Goal: Task Accomplishment & Management: Manage account settings

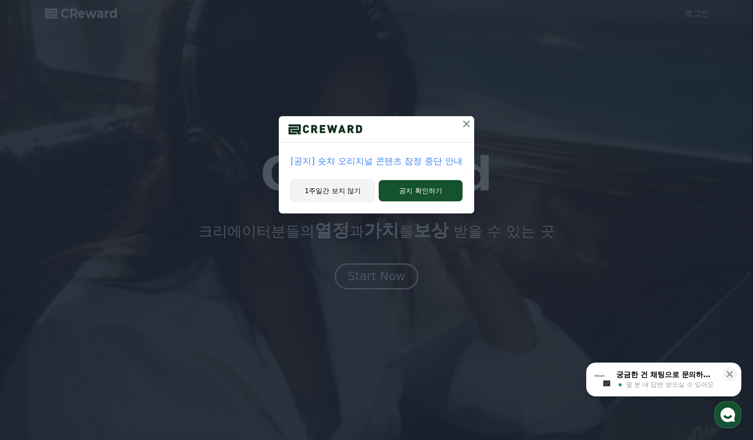
click at [329, 189] on button "1주일간 보지 않기" at bounding box center [332, 191] width 84 height 22
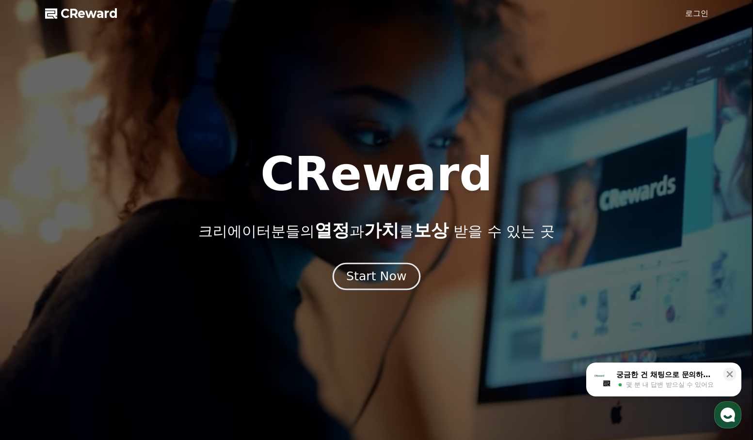
click at [379, 275] on div "Start Now" at bounding box center [376, 276] width 60 height 16
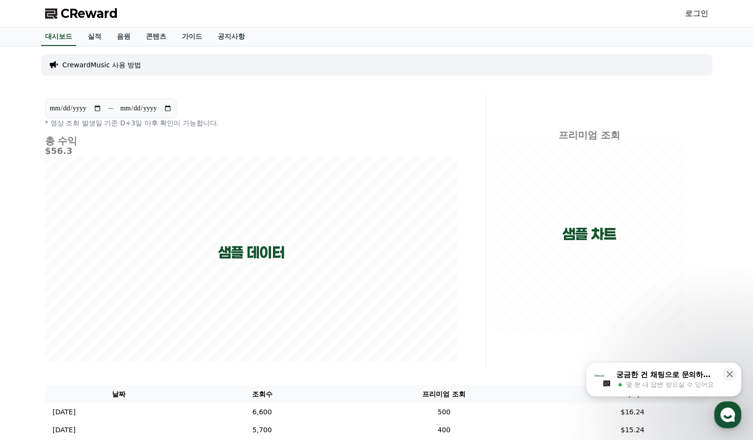
click at [699, 15] on link "로그인" at bounding box center [696, 14] width 23 height 12
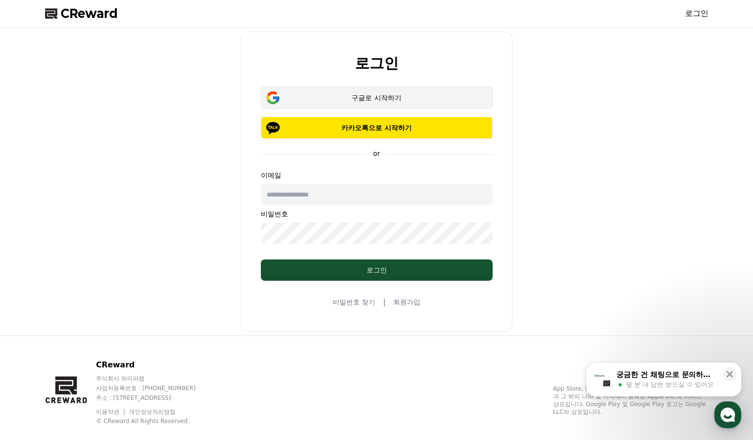
click at [386, 94] on div "구글로 시작하기" at bounding box center [377, 98] width 204 height 10
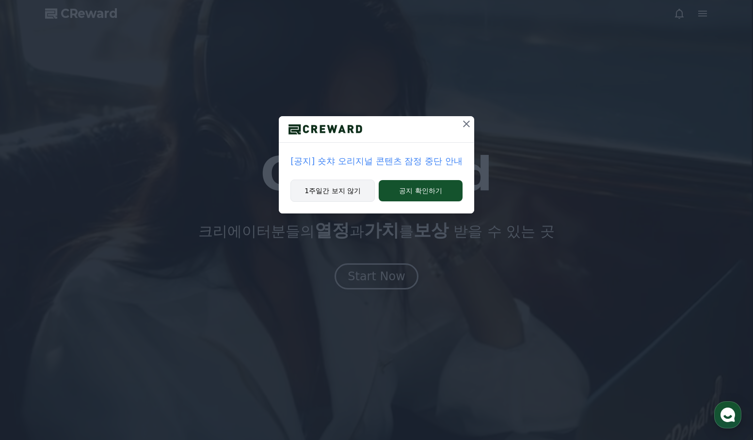
click at [346, 190] on button "1주일간 보지 않기" at bounding box center [332, 191] width 84 height 22
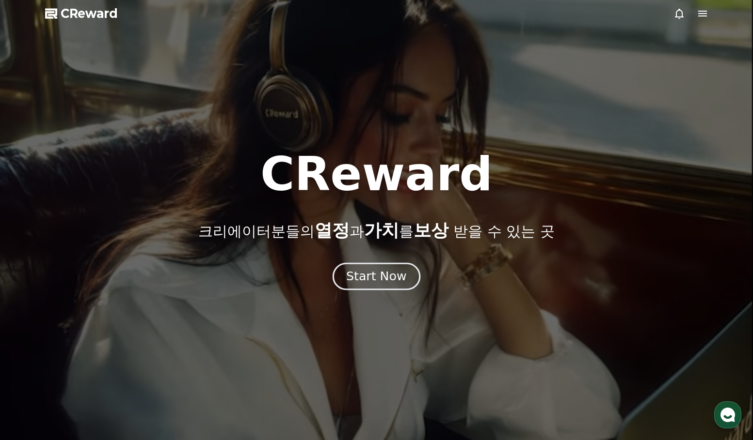
click at [379, 282] on div "Start Now" at bounding box center [376, 276] width 60 height 16
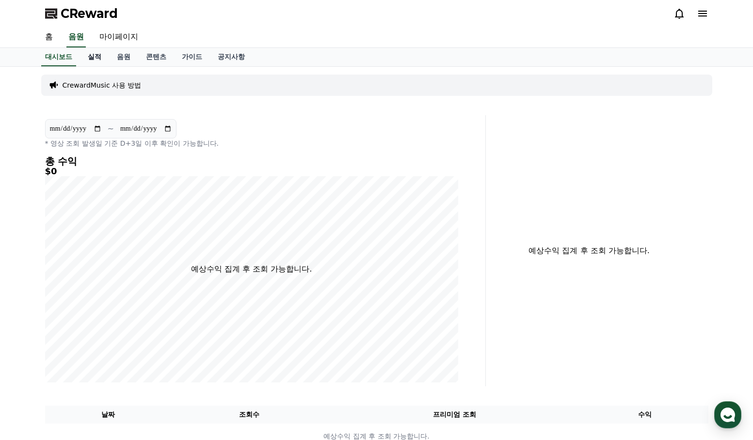
click at [96, 60] on link "실적" at bounding box center [94, 57] width 29 height 18
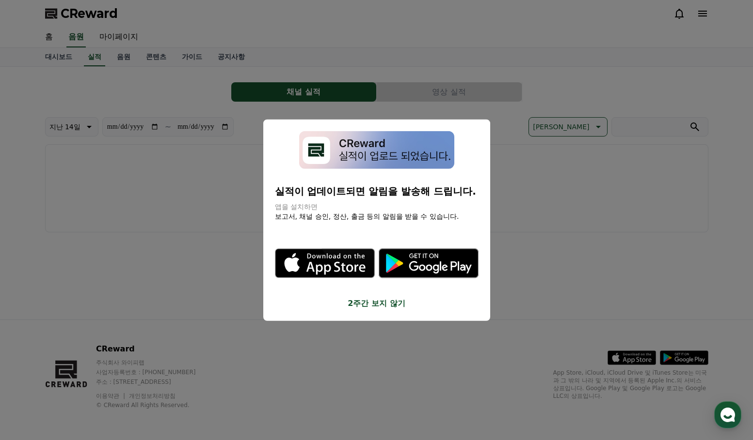
click at [372, 302] on button "2주간 보지 않기" at bounding box center [377, 304] width 204 height 12
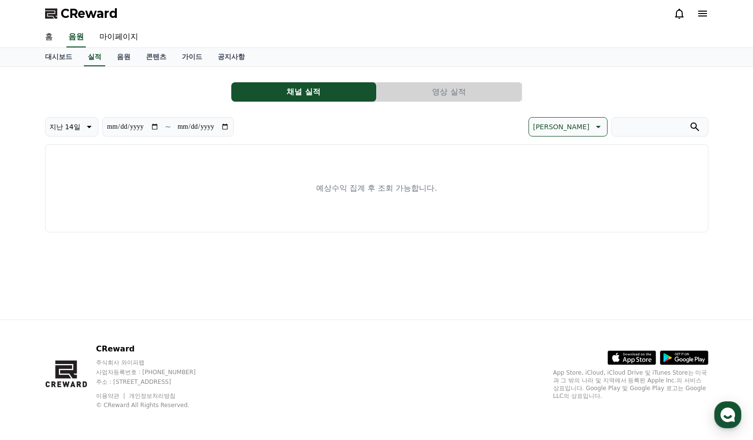
click at [708, 15] on icon at bounding box center [702, 14] width 12 height 12
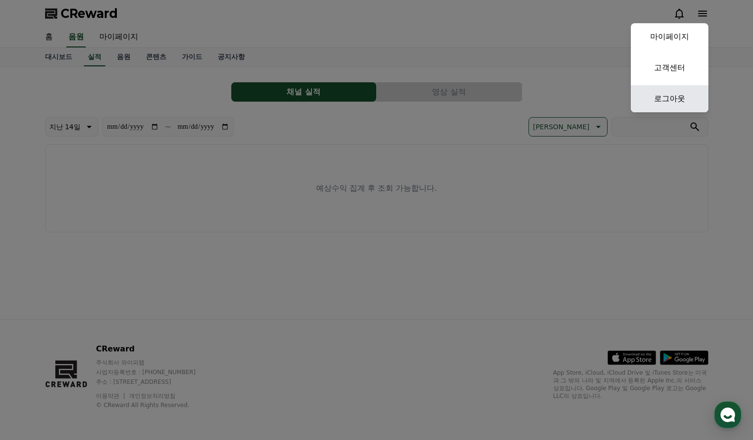
click at [662, 100] on link "로그아웃" at bounding box center [669, 98] width 78 height 27
